Goal: Task Accomplishment & Management: Use online tool/utility

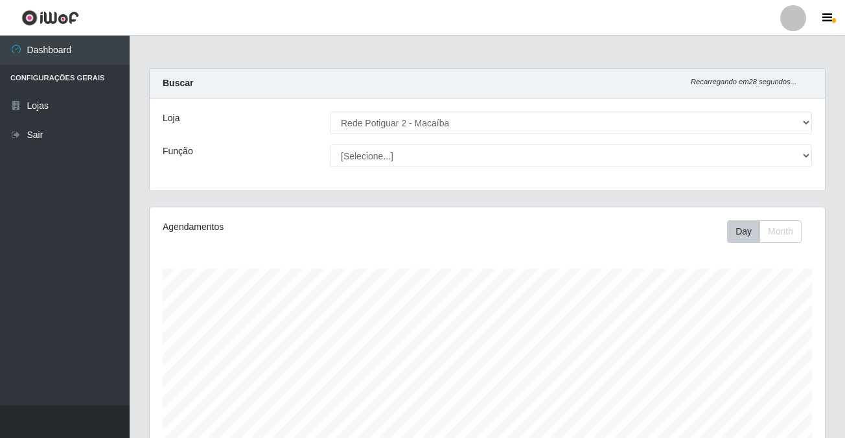
select select "101"
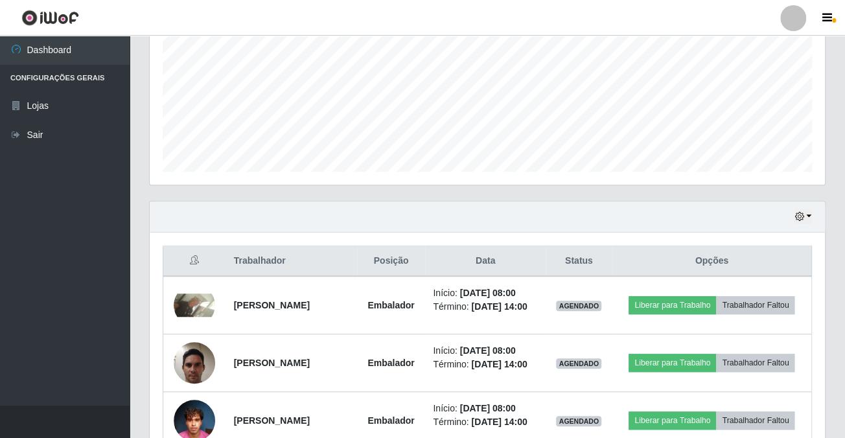
scroll to position [527, 0]
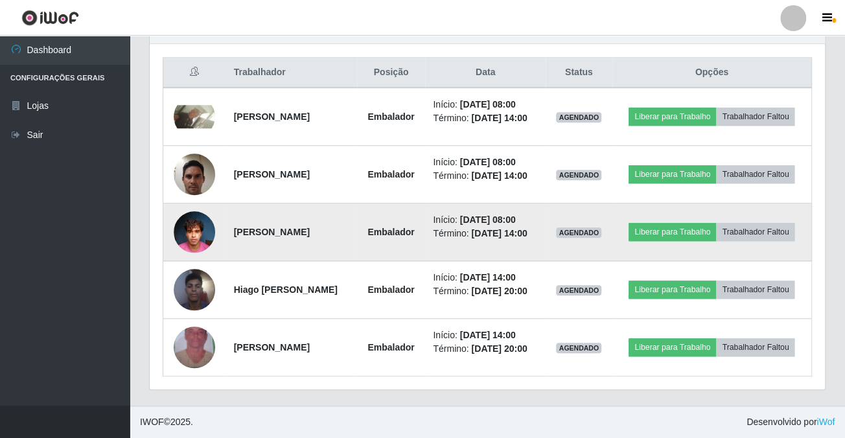
click at [192, 211] on img at bounding box center [194, 231] width 41 height 55
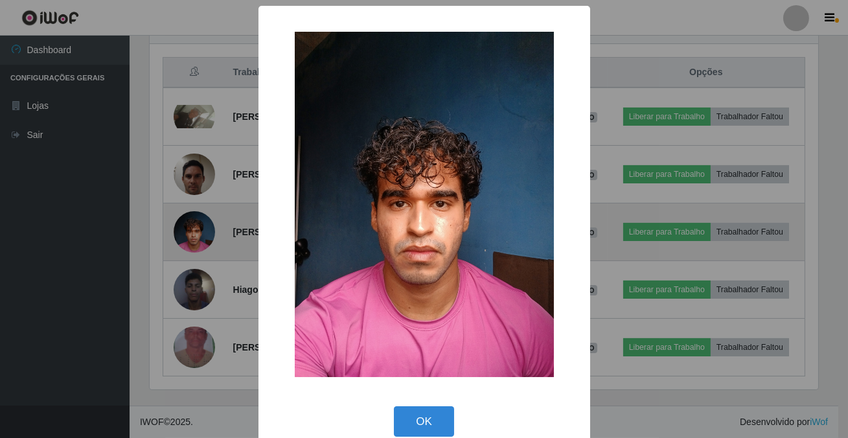
scroll to position [269, 668]
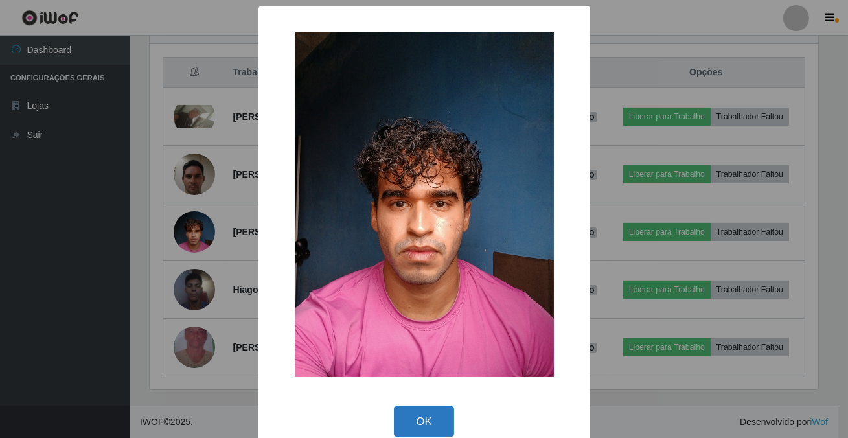
click at [434, 427] on button "OK" at bounding box center [424, 421] width 60 height 30
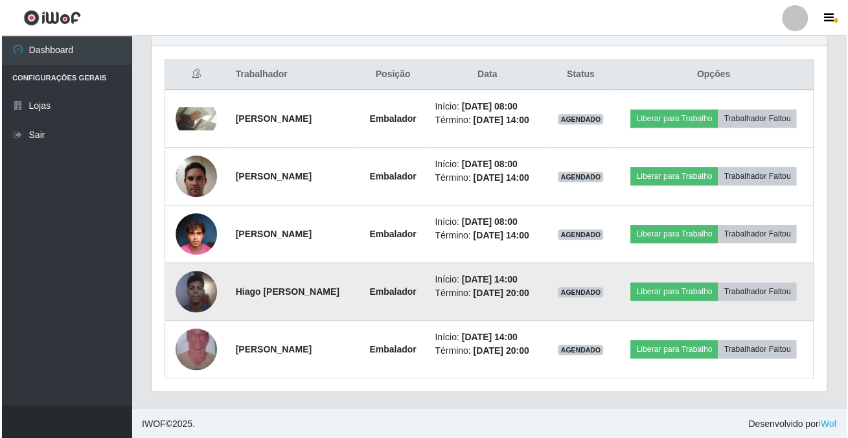
scroll to position [269, 674]
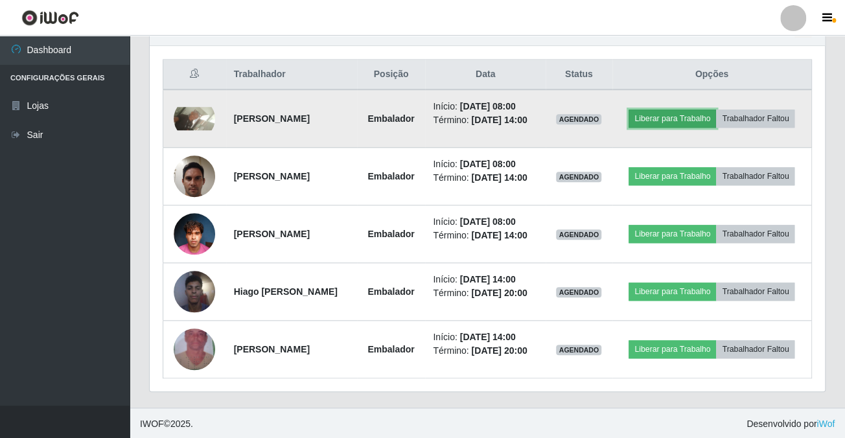
click at [714, 115] on button "Liberar para Trabalho" at bounding box center [671, 118] width 87 height 18
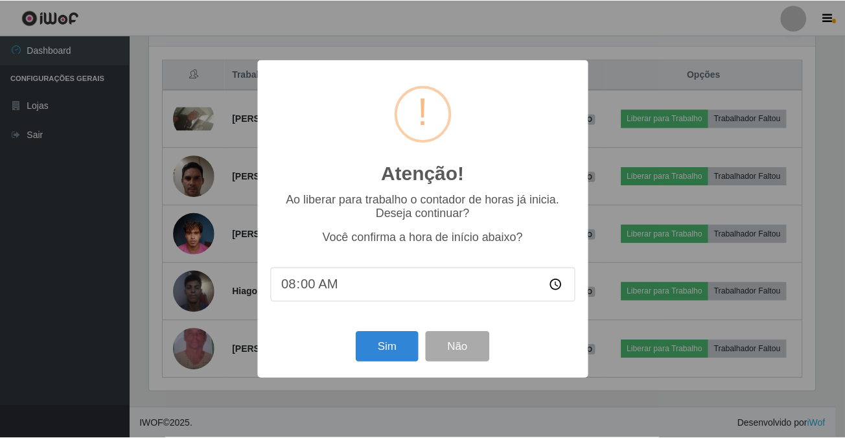
scroll to position [269, 668]
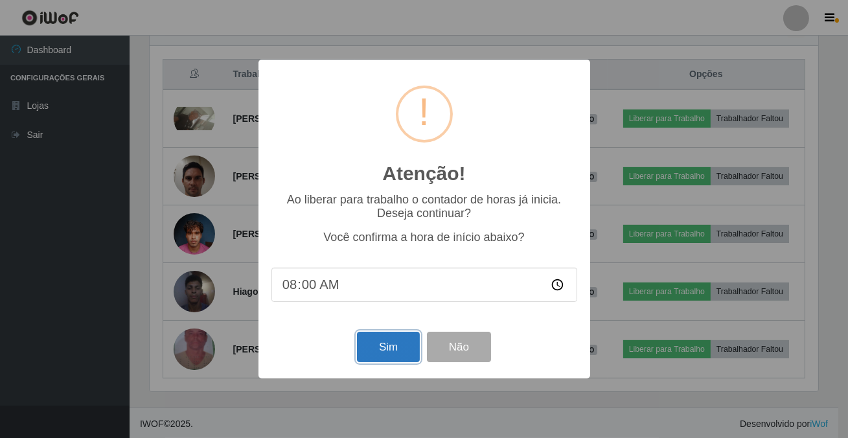
click at [376, 356] on button "Sim" at bounding box center [388, 347] width 63 height 30
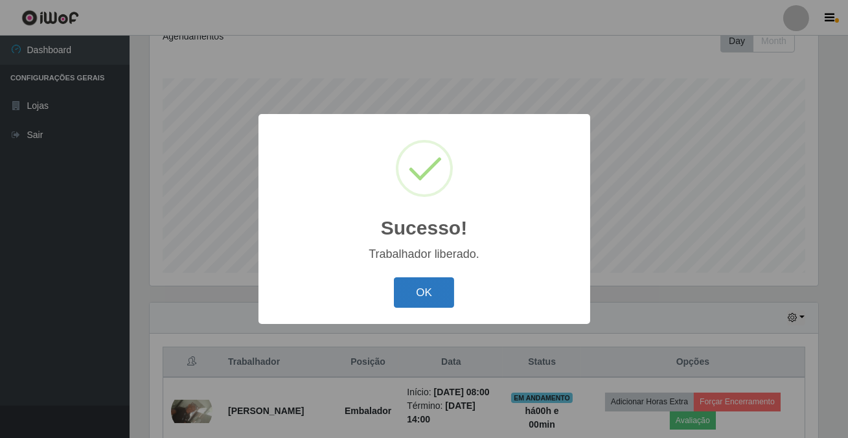
click at [422, 297] on button "OK" at bounding box center [424, 292] width 60 height 30
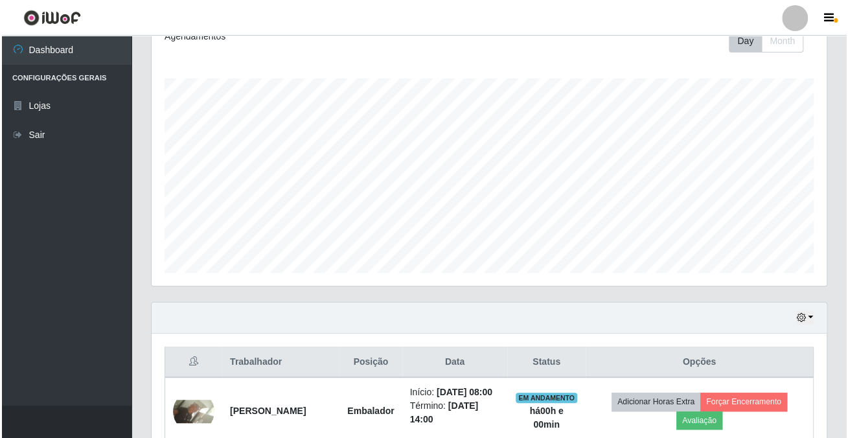
scroll to position [485, 0]
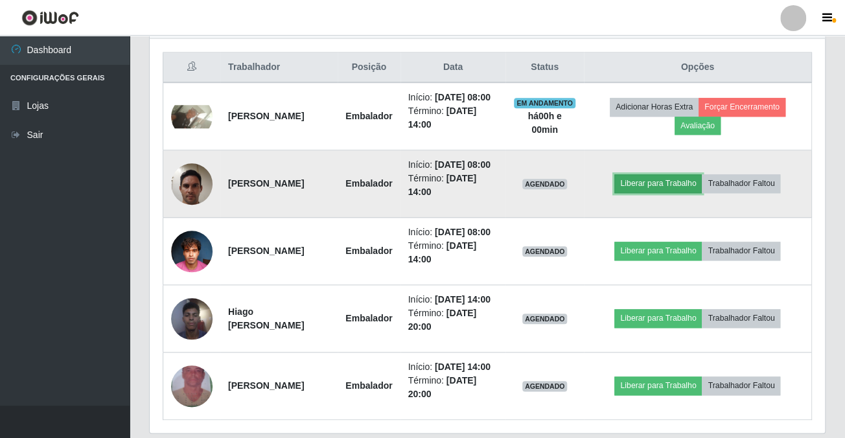
click at [701, 192] on button "Liberar para Trabalho" at bounding box center [657, 183] width 87 height 18
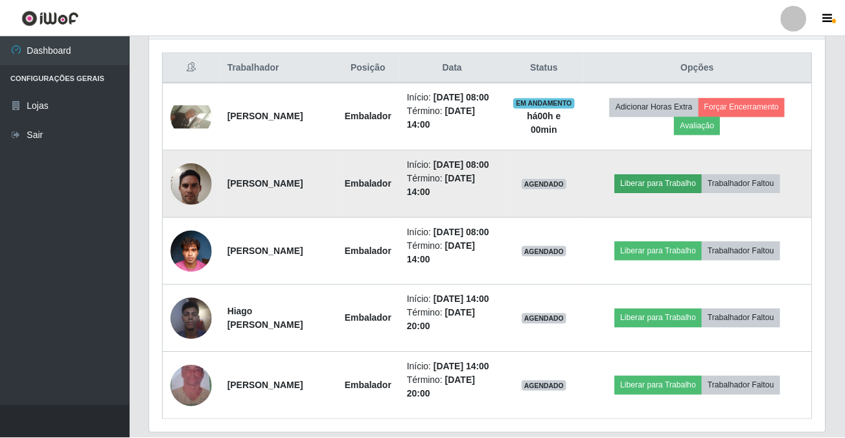
scroll to position [269, 668]
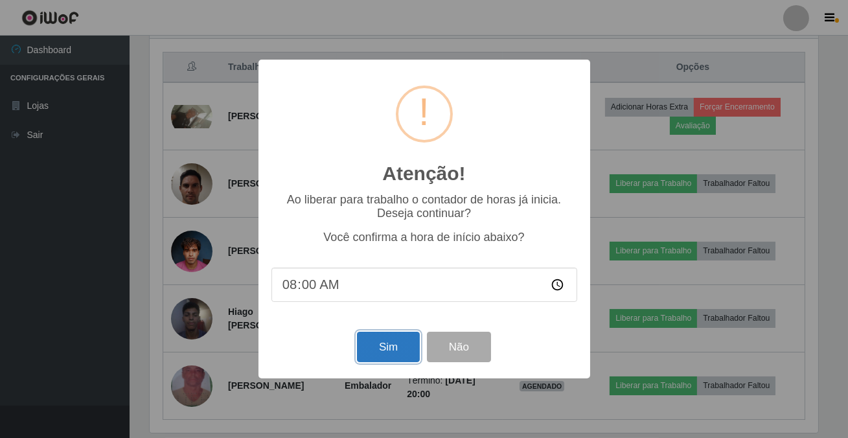
click at [391, 349] on button "Sim" at bounding box center [388, 347] width 63 height 30
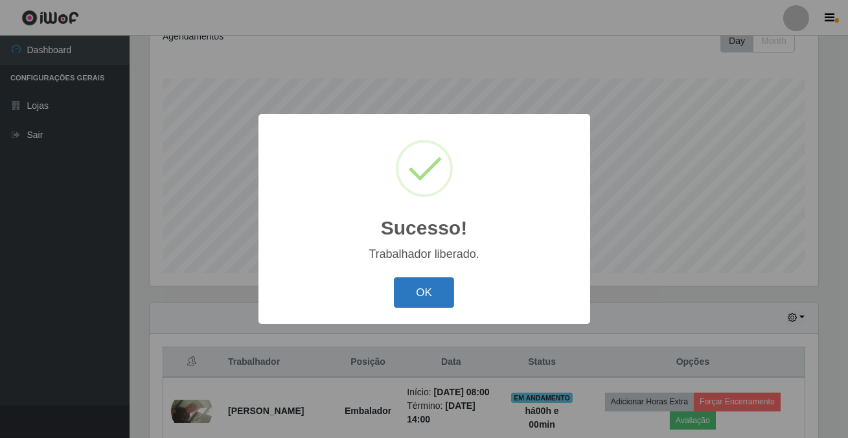
click at [414, 295] on button "OK" at bounding box center [424, 292] width 60 height 30
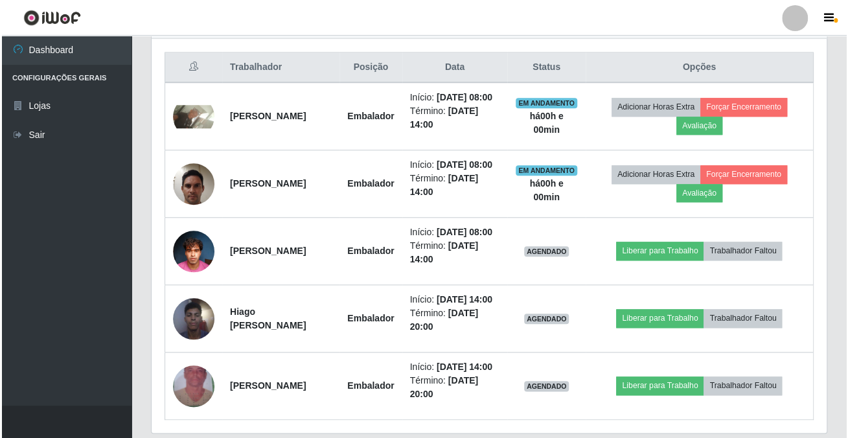
scroll to position [269, 674]
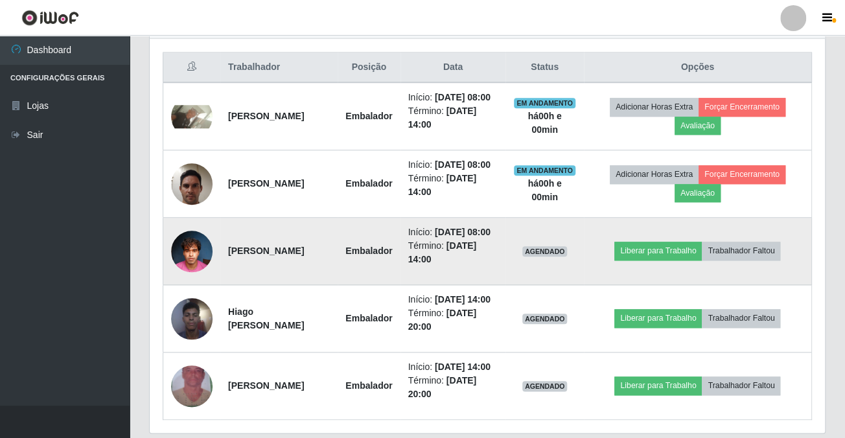
click at [175, 279] on img at bounding box center [191, 250] width 41 height 55
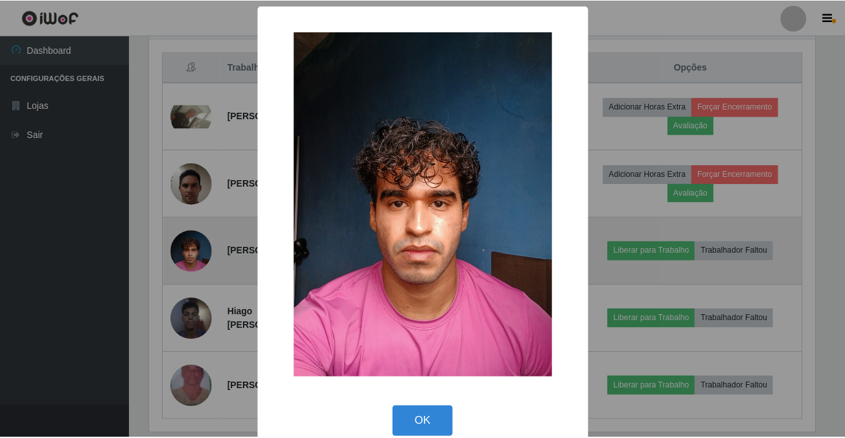
scroll to position [269, 668]
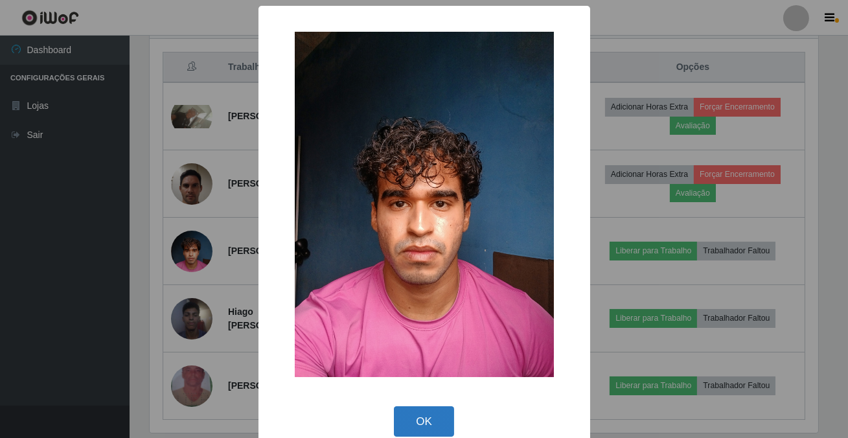
click at [408, 424] on button "OK" at bounding box center [424, 421] width 60 height 30
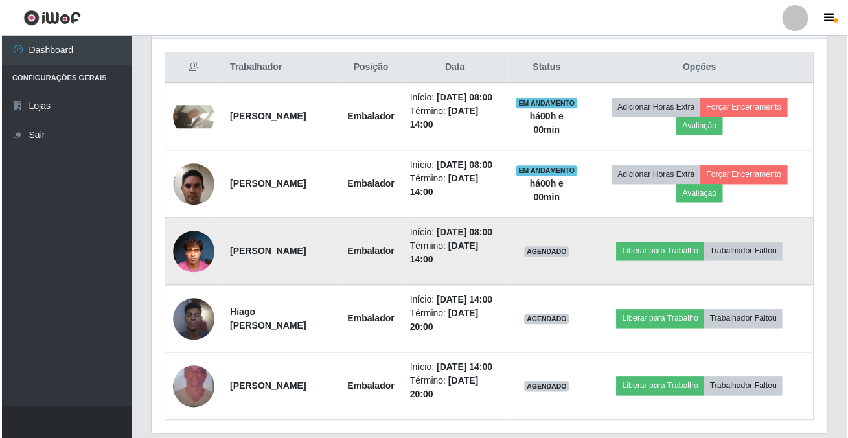
scroll to position [269, 674]
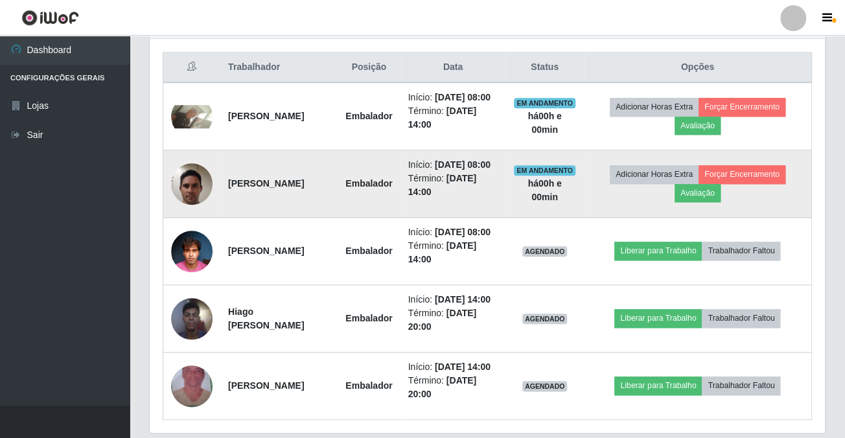
click at [212, 209] on td at bounding box center [192, 183] width 58 height 67
click at [202, 208] on img at bounding box center [191, 183] width 41 height 55
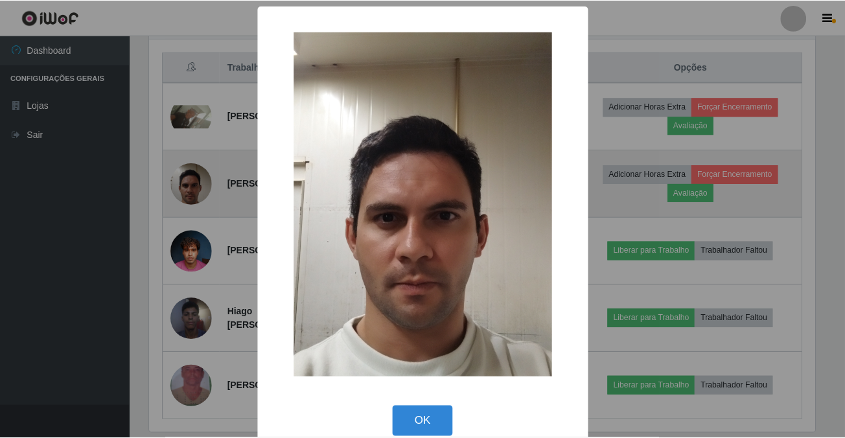
scroll to position [269, 668]
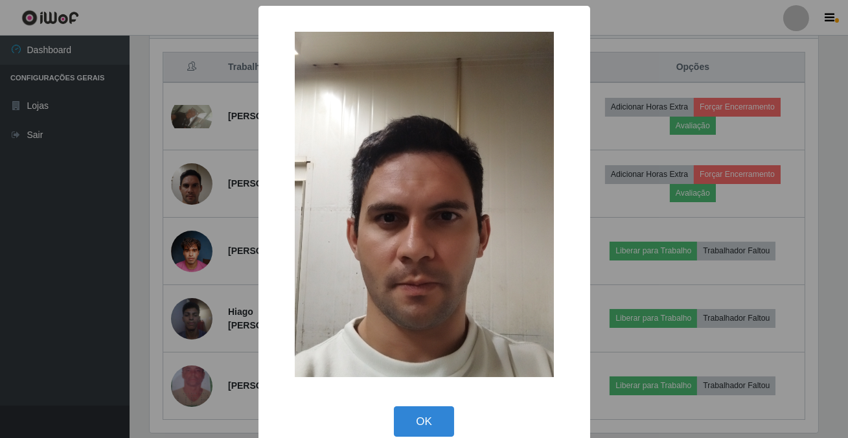
drag, startPoint x: 416, startPoint y: 423, endPoint x: 425, endPoint y: 386, distance: 38.0
click at [416, 423] on button "OK" at bounding box center [424, 421] width 60 height 30
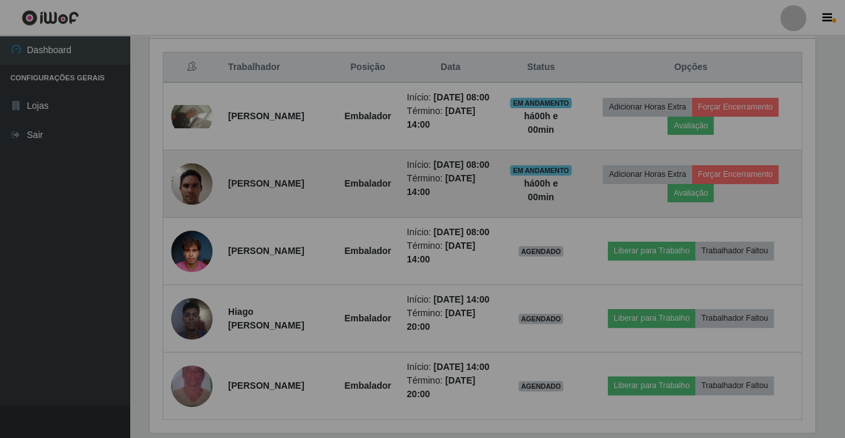
scroll to position [269, 674]
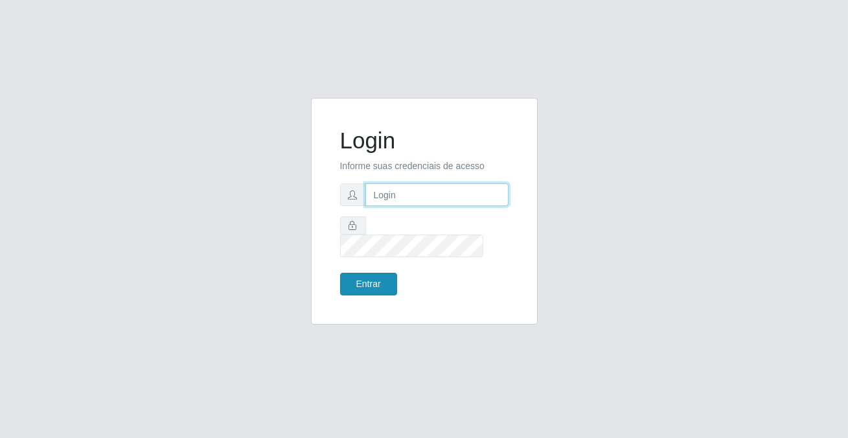
type input "[PERSON_NAME][EMAIL_ADDRESS][DOMAIN_NAME]"
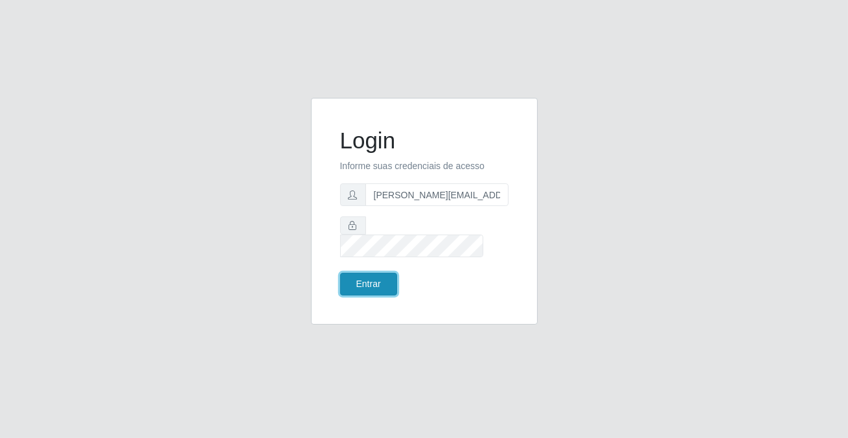
click at [376, 277] on button "Entrar" at bounding box center [368, 284] width 57 height 23
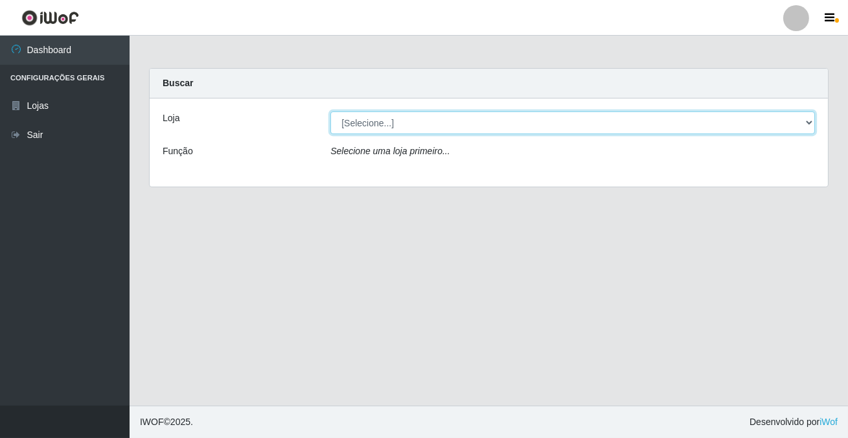
click at [389, 120] on select "[Selecione...] Rede Potiguar 2 - Macaíba" at bounding box center [572, 122] width 484 height 23
select select "101"
click at [330, 111] on select "[Selecione...] Rede Potiguar 2 - Macaíba" at bounding box center [572, 122] width 484 height 23
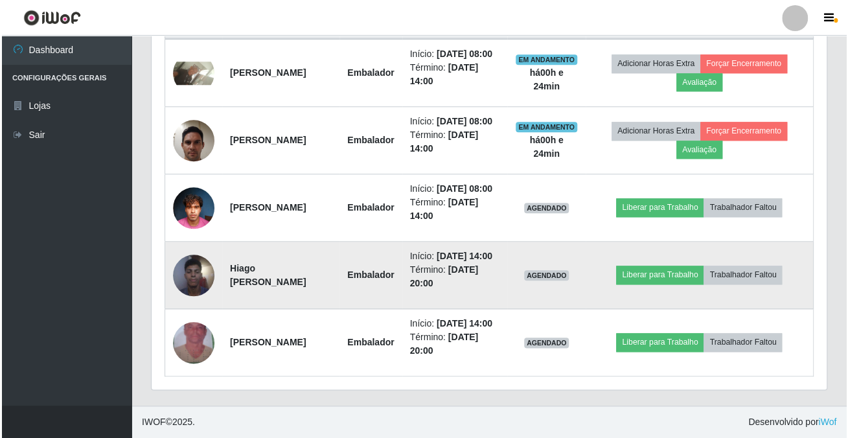
scroll to position [269, 674]
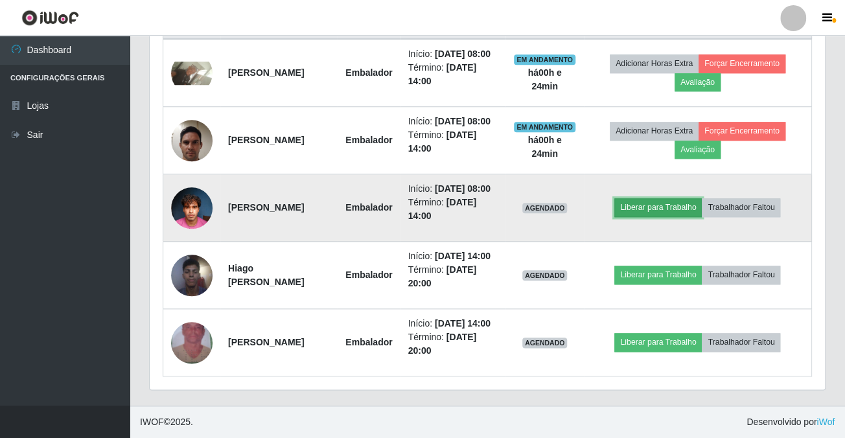
click at [667, 198] on button "Liberar para Trabalho" at bounding box center [657, 207] width 87 height 18
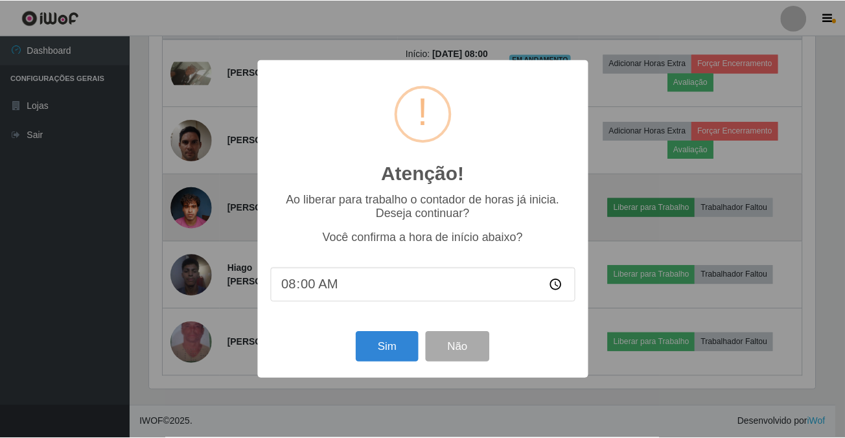
scroll to position [269, 668]
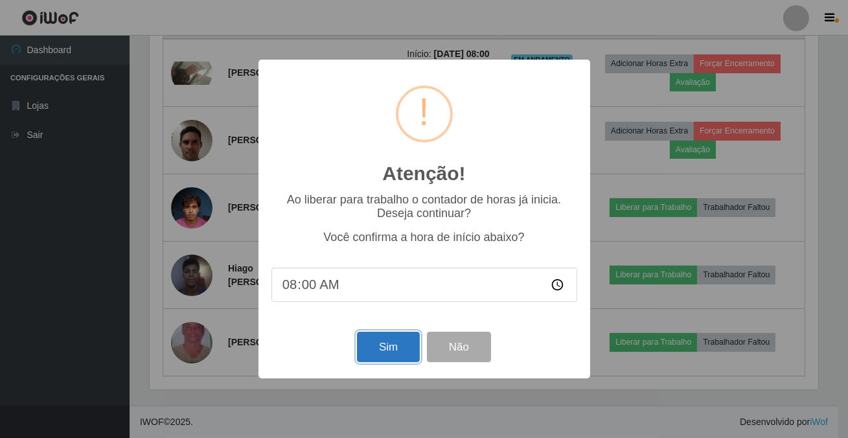
click at [393, 354] on button "Sim" at bounding box center [388, 347] width 63 height 30
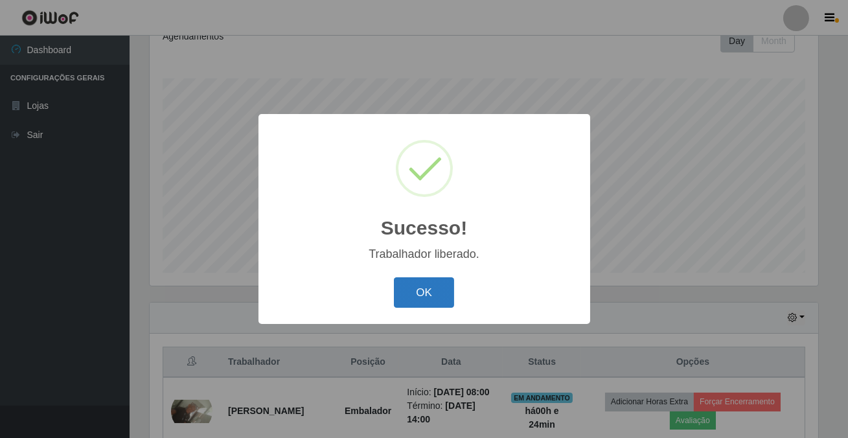
click at [420, 286] on button "OK" at bounding box center [424, 292] width 60 height 30
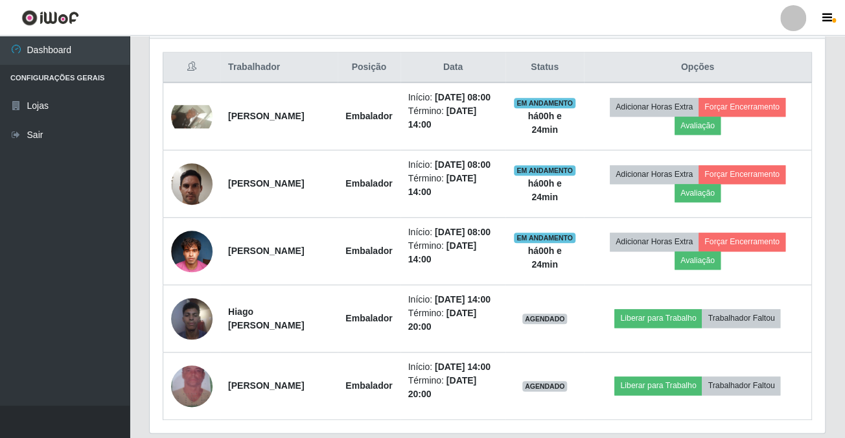
scroll to position [595, 0]
